Goal: Task Accomplishment & Management: Complete application form

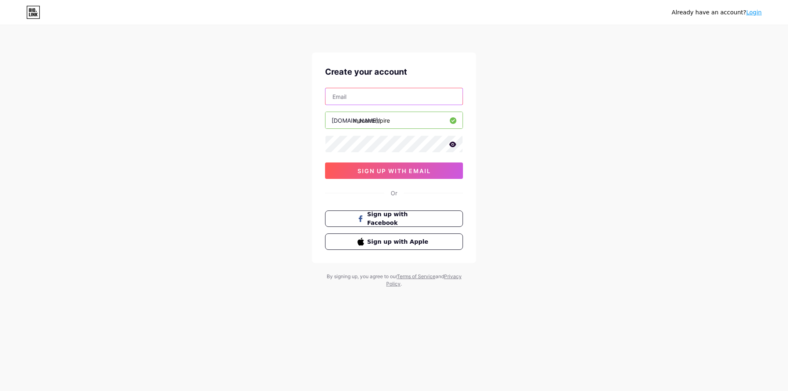
click at [392, 100] on input "text" at bounding box center [394, 96] width 137 height 16
type input "[EMAIL_ADDRESS][DOMAIN_NAME]"
click at [406, 179] on div "Create your account [EMAIL_ADDRESS][DOMAIN_NAME] [DOMAIN_NAME]/ macanempire sig…" at bounding box center [394, 158] width 164 height 211
click at [411, 172] on span "sign up with email" at bounding box center [394, 170] width 73 height 7
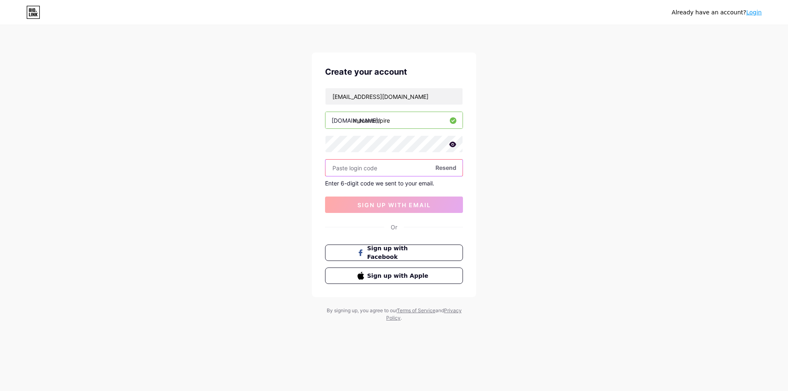
click at [390, 170] on input "text" at bounding box center [394, 168] width 137 height 16
click at [437, 168] on span "Resend" at bounding box center [446, 167] width 21 height 9
paste input "200258"
type input "200258"
click at [408, 218] on div "Create your account [EMAIL_ADDRESS][DOMAIN_NAME] [DOMAIN_NAME]/ macanempire 200…" at bounding box center [394, 175] width 164 height 245
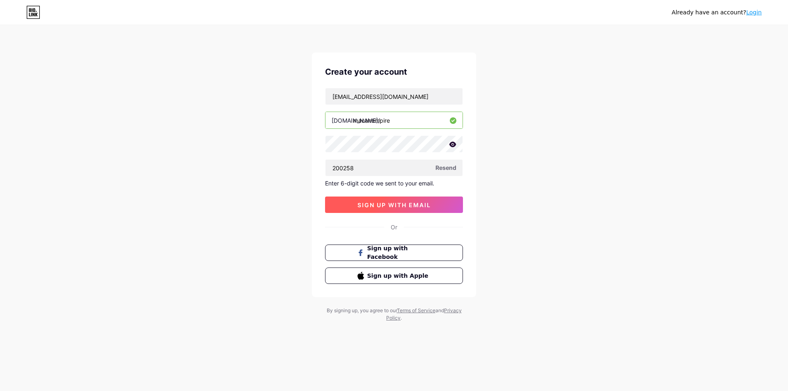
click at [413, 210] on button "sign up with email" at bounding box center [394, 205] width 138 height 16
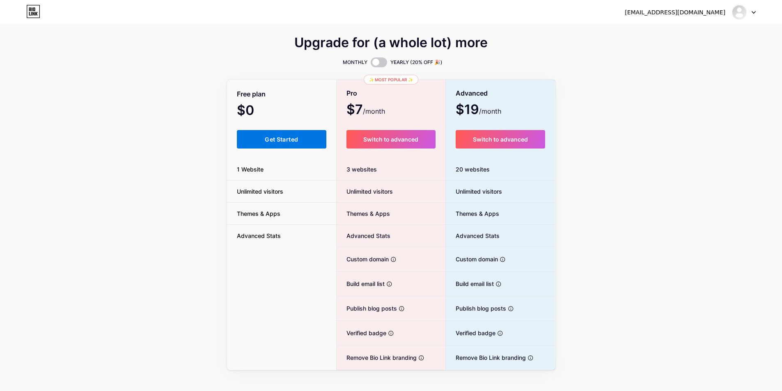
click at [271, 131] on button "Get Started" at bounding box center [282, 139] width 90 height 18
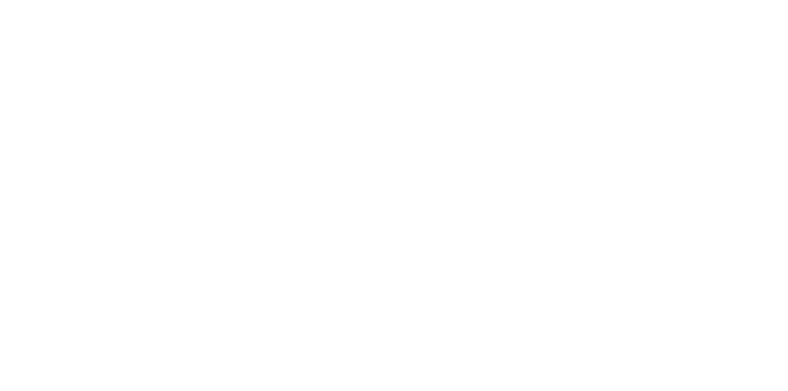
click at [273, 0] on html at bounding box center [394, 0] width 788 height 0
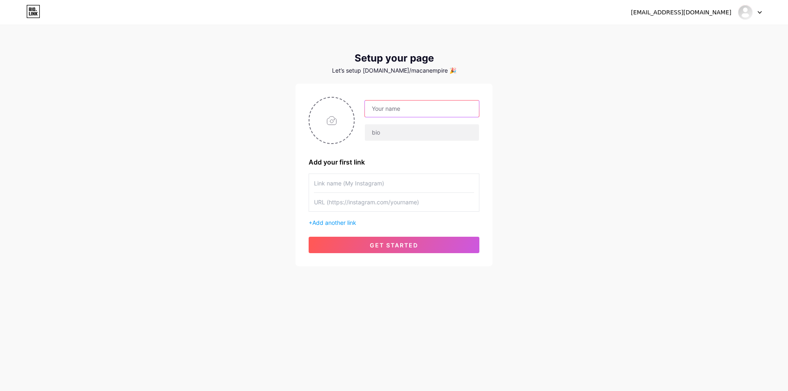
click at [413, 110] on input "text" at bounding box center [422, 109] width 114 height 16
click at [424, 110] on input "text" at bounding box center [422, 109] width 114 height 16
type input "Macan Empire"
type input "Macan Empire | Macanempire Login | Daftar Macan Empire"
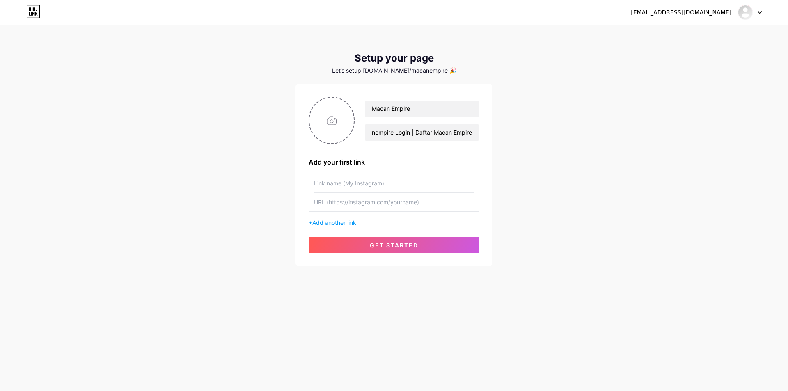
click at [397, 208] on input "text" at bounding box center [394, 202] width 160 height 18
click at [381, 173] on div "Macan Empire Macan Empire | Macanempire Login | Daftar Macan Empire Add your fi…" at bounding box center [394, 175] width 171 height 156
click at [343, 113] on input "file" at bounding box center [332, 121] width 44 height 46
type input "C:\fakepath\android-chrome-512x512.png"
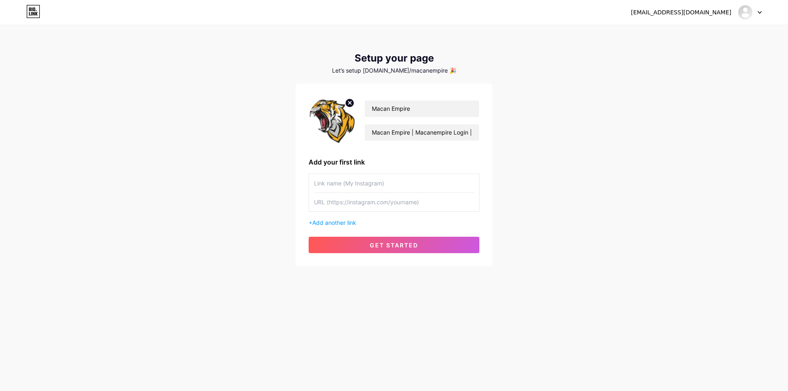
paste input "[URL][DOMAIN_NAME]"
click at [401, 174] on input "text" at bounding box center [394, 183] width 160 height 18
type input "[URL][DOMAIN_NAME]"
click at [381, 209] on input "text" at bounding box center [394, 202] width 160 height 18
click at [386, 203] on input "text" at bounding box center [394, 202] width 160 height 18
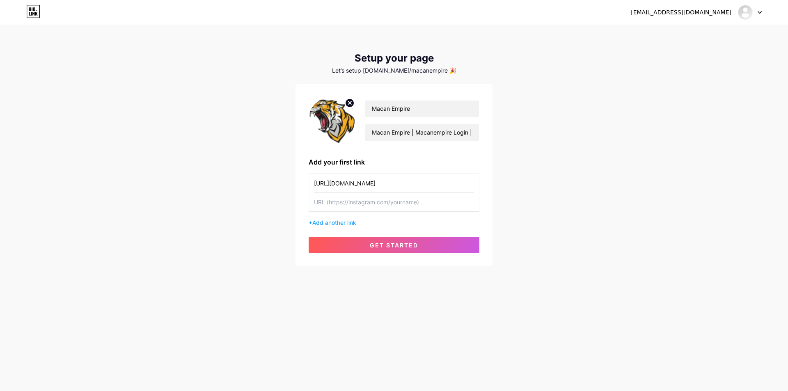
paste input "[URL][DOMAIN_NAME]"
type input "[URL][DOMAIN_NAME]"
click at [396, 185] on input "[URL][DOMAIN_NAME]" at bounding box center [394, 183] width 160 height 18
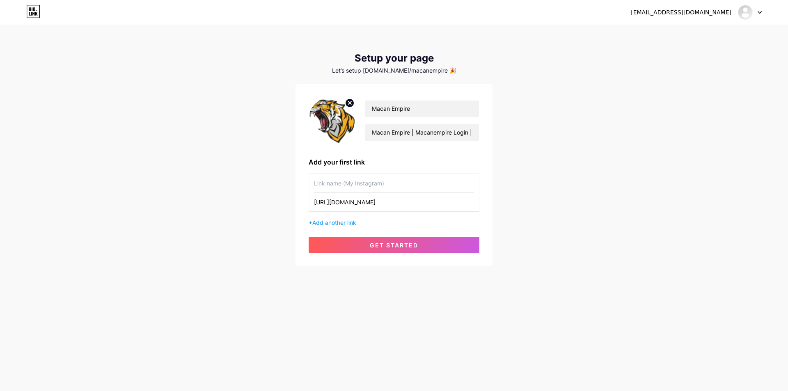
click at [433, 179] on input "text" at bounding box center [394, 183] width 160 height 18
type input "L"
type input "Instagram Macan Empire"
click at [348, 229] on div "Macan Empire Macan Empire | Macanempire Login | Daftar Macan Empire Add your fi…" at bounding box center [394, 175] width 171 height 156
click at [350, 226] on div "+ Add another link" at bounding box center [394, 222] width 171 height 9
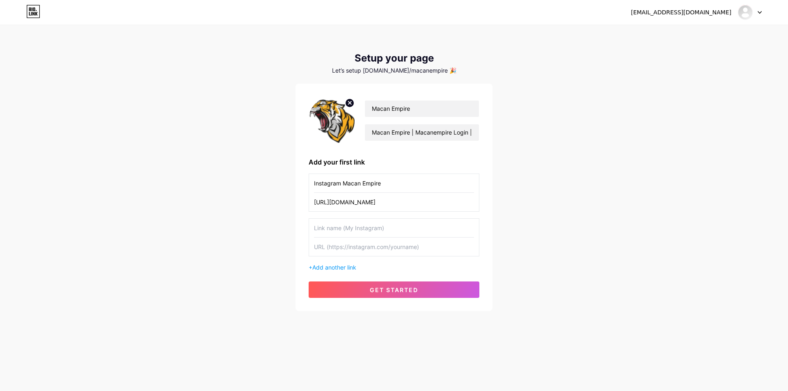
click at [351, 228] on input "text" at bounding box center [394, 228] width 160 height 18
click at [370, 225] on input "text" at bounding box center [394, 228] width 160 height 18
click at [409, 227] on input "text" at bounding box center [394, 228] width 160 height 18
drag, startPoint x: 379, startPoint y: 259, endPoint x: 365, endPoint y: 250, distance: 16.5
click at [365, 250] on input "text" at bounding box center [394, 247] width 160 height 18
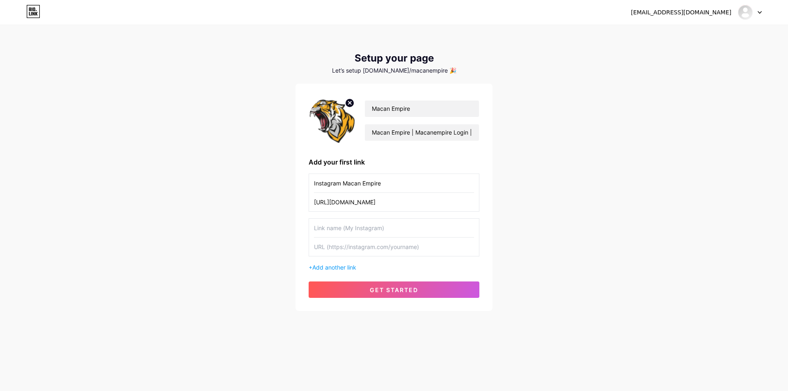
paste input "[URL][DOMAIN_NAME]"
type input "[URL][DOMAIN_NAME]"
click at [402, 223] on input "text" at bounding box center [394, 228] width 160 height 18
type input "Link Login Macan Empire"
click at [327, 180] on input "Instagram Macan Empire" at bounding box center [394, 183] width 160 height 18
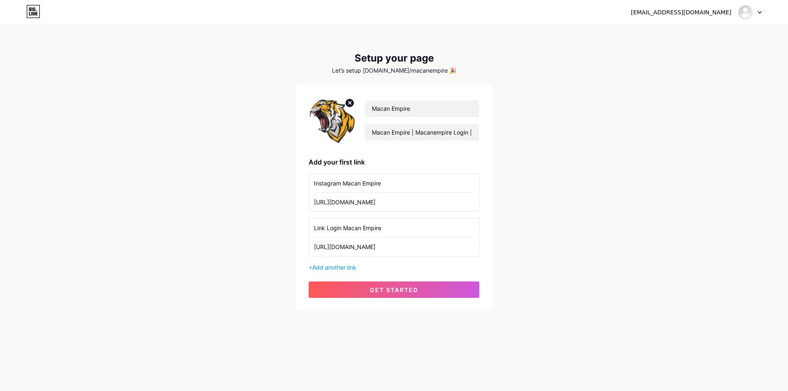
click at [327, 180] on input "Instagram Macan Empire" at bounding box center [394, 183] width 160 height 18
type input "Daftar Situs Macan Empire"
click at [363, 200] on input "[URL][DOMAIN_NAME]" at bounding box center [394, 202] width 160 height 18
click at [452, 198] on input "[URL][DOMAIN_NAME]" at bounding box center [394, 202] width 160 height 18
paste input "[DOMAIN_NAME][URL]"
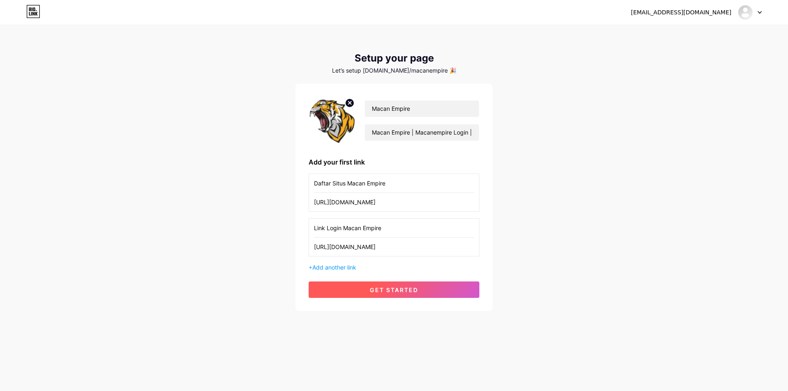
type input "[URL][DOMAIN_NAME]"
click at [433, 283] on button "get started" at bounding box center [394, 290] width 171 height 16
click at [435, 293] on button "get started" at bounding box center [394, 290] width 171 height 16
click at [750, 14] on img at bounding box center [745, 12] width 13 height 13
click at [697, 35] on link "Dashboard" at bounding box center [711, 34] width 102 height 22
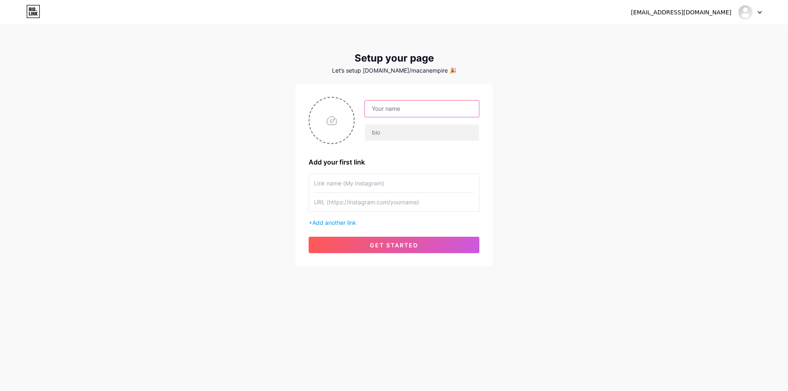
click at [438, 109] on input "text" at bounding box center [422, 109] width 114 height 16
type input "Macan Empire"
click at [398, 139] on input "text" at bounding box center [422, 132] width 114 height 16
type input "Macan Empire | Macanempire Login | Daftar Macan Empire"
click at [404, 180] on input "text" at bounding box center [394, 183] width 160 height 18
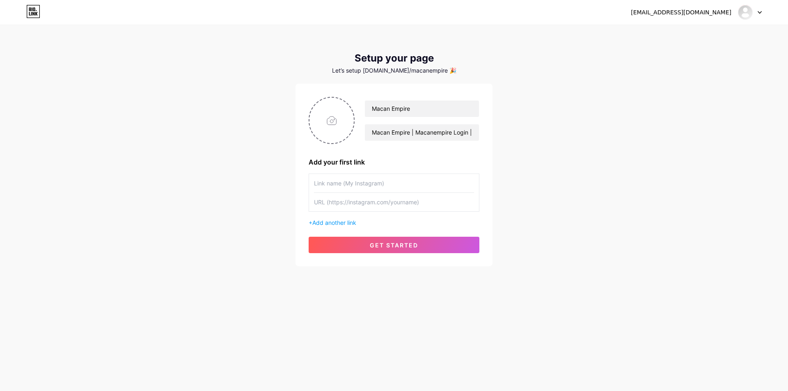
click at [411, 184] on input "text" at bounding box center [394, 183] width 160 height 18
paste input "[URL][DOMAIN_NAME]"
type input "[URL][DOMAIN_NAME]"
paste input "[URL][DOMAIN_NAME]"
click at [392, 200] on input "text" at bounding box center [394, 202] width 160 height 18
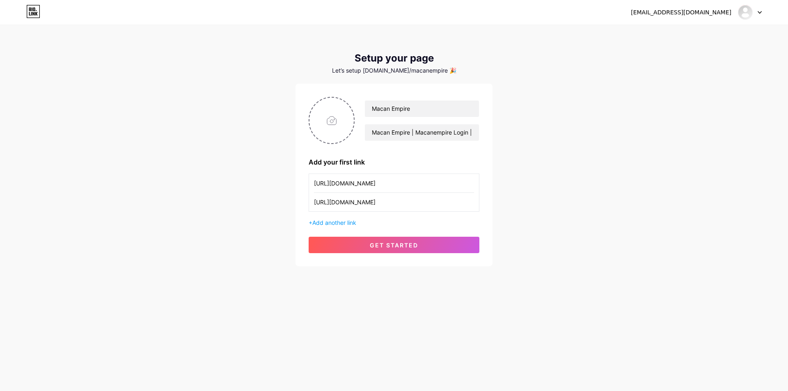
type input "[URL][DOMAIN_NAME]"
click at [393, 188] on input "[URL][DOMAIN_NAME]" at bounding box center [394, 183] width 160 height 18
type input "Link Login Macan Empire"
click at [334, 126] on input "file" at bounding box center [332, 121] width 44 height 46
type input "C:\fakepath\apple-touch-icon.png"
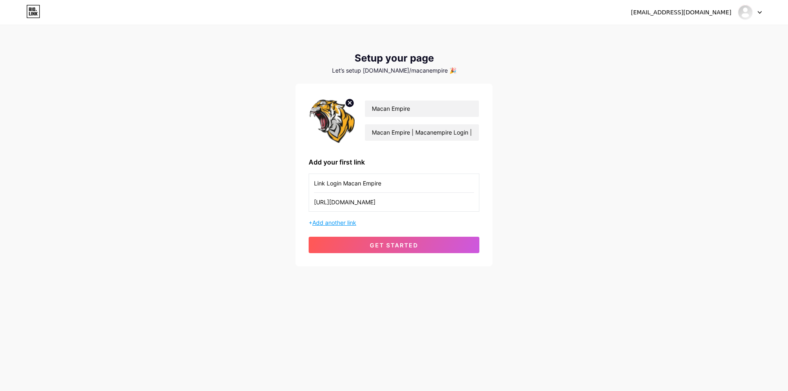
click at [346, 224] on span "Add another link" at bounding box center [334, 222] width 44 height 7
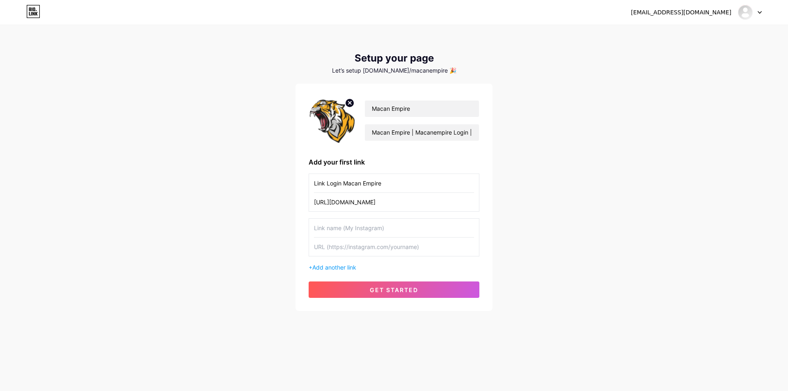
click at [346, 224] on input "text" at bounding box center [394, 228] width 160 height 18
click at [353, 257] on div "Link Login Macan Empire [URL][DOMAIN_NAME] + Add another link" at bounding box center [394, 223] width 171 height 98
click at [365, 250] on input "text" at bounding box center [394, 247] width 160 height 18
paste input "[URL][DOMAIN_NAME]"
type input "[URL][DOMAIN_NAME]"
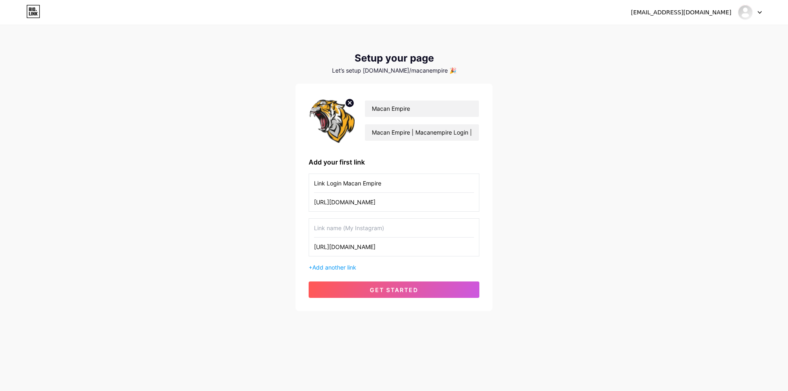
click at [381, 226] on input "text" at bounding box center [394, 228] width 160 height 18
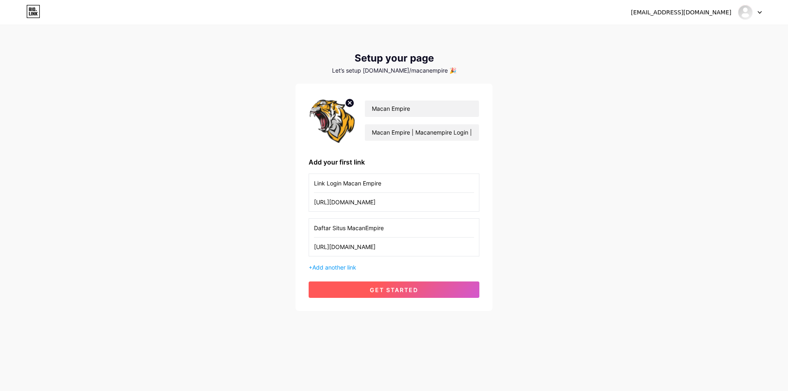
type input "Daftar Situs MacanEmpire"
click at [393, 293] on span "get started" at bounding box center [394, 290] width 48 height 7
click at [412, 294] on button "get started" at bounding box center [394, 290] width 171 height 16
click at [351, 267] on span "Add another link" at bounding box center [334, 267] width 44 height 7
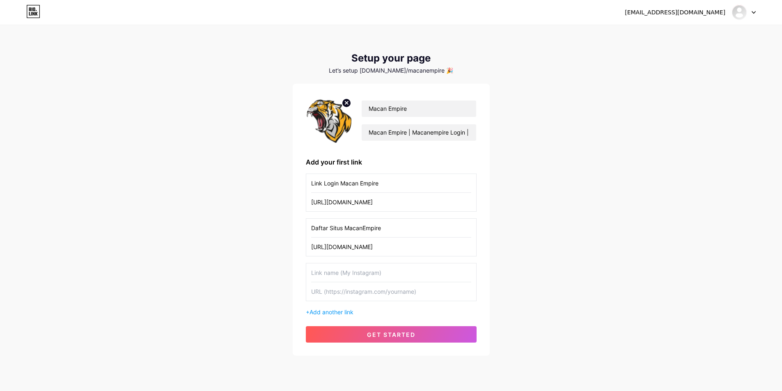
click at [351, 279] on input "text" at bounding box center [391, 273] width 160 height 18
type input "Link Alternatif Macan Empire"
type input "f"
type input "M"
click at [391, 294] on input "text" at bounding box center [391, 291] width 160 height 18
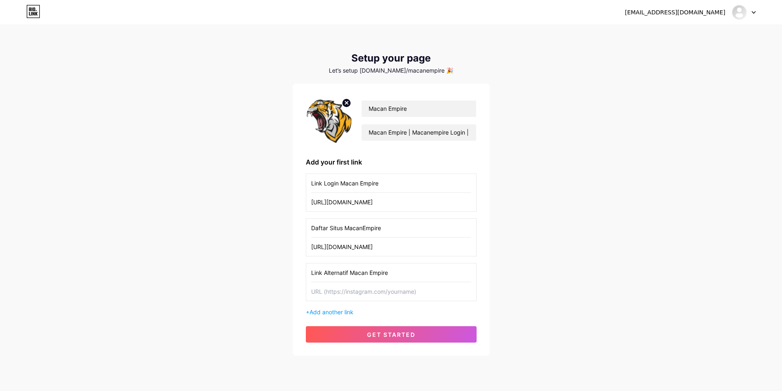
paste input "[URL][DOMAIN_NAME]"
type input "[URL][DOMAIN_NAME]"
click at [410, 335] on span "get started" at bounding box center [391, 334] width 48 height 7
drag, startPoint x: 374, startPoint y: 70, endPoint x: 429, endPoint y: 67, distance: 55.9
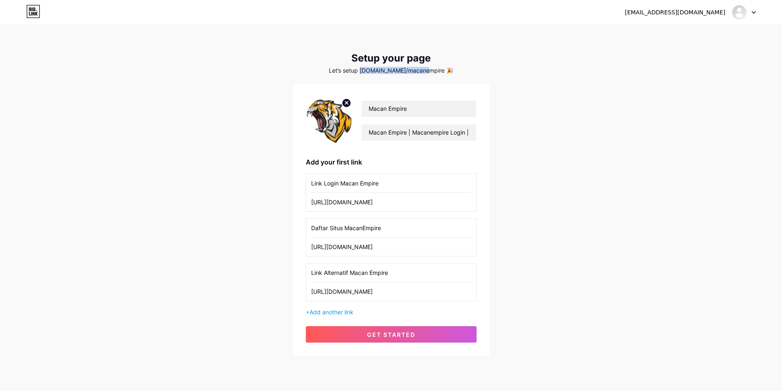
click at [431, 67] on div "Setup your page Let’s setup [DOMAIN_NAME]/macanempire 🎉" at bounding box center [391, 63] width 197 height 21
copy div "[DOMAIN_NAME]/macanempire"
drag, startPoint x: 377, startPoint y: 349, endPoint x: 384, endPoint y: 340, distance: 11.1
click at [377, 349] on div "Macan Empire Macan Empire | Macanempire Login | Daftar Macan Empire Add your fi…" at bounding box center [391, 220] width 197 height 272
click at [385, 340] on button "get started" at bounding box center [391, 334] width 171 height 16
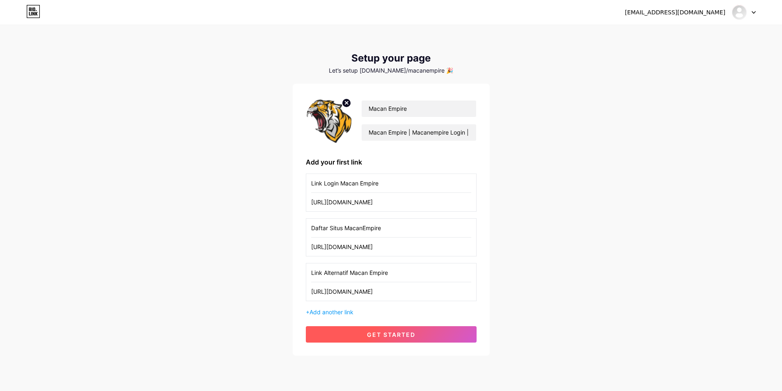
click at [385, 340] on button "get started" at bounding box center [391, 334] width 171 height 16
click at [345, 103] on circle at bounding box center [346, 103] width 9 height 9
click at [386, 335] on span "get started" at bounding box center [391, 334] width 48 height 7
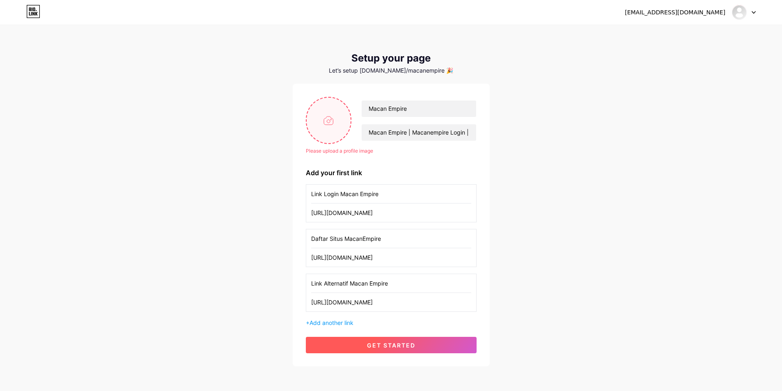
click at [390, 346] on span "get started" at bounding box center [391, 345] width 48 height 7
click at [328, 118] on input "file" at bounding box center [329, 121] width 44 height 46
type input "C:\fakepath\android-chrome-512x512.png"
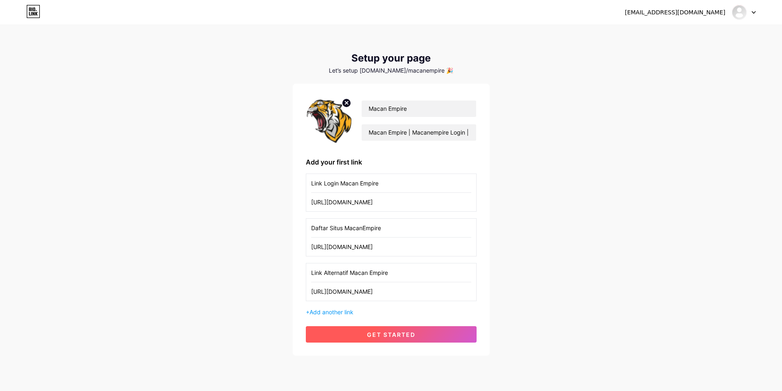
click at [389, 342] on button "get started" at bounding box center [391, 334] width 171 height 16
